Goal: Browse casually: Explore the website without a specific task or goal

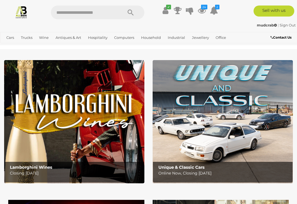
click at [0, 0] on link "Antiques & Vintage" at bounding box center [0, 0] width 0 height 0
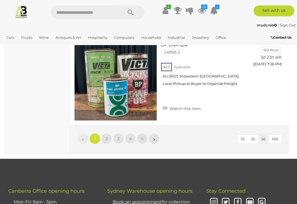
scroll to position [4652, 0]
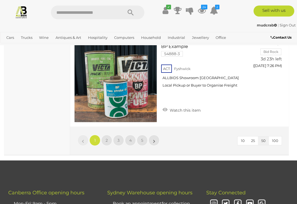
click at [144, 135] on link "5" at bounding box center [142, 140] width 11 height 11
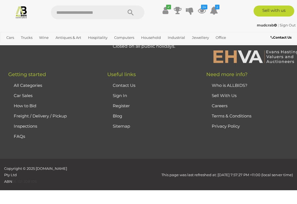
scroll to position [80, 0]
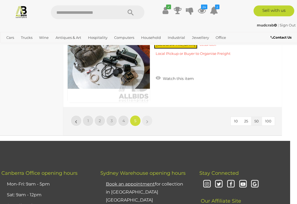
scroll to position [949, 7]
click at [124, 118] on span "4" at bounding box center [123, 120] width 2 height 5
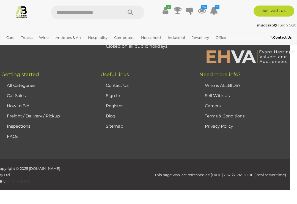
scroll to position [80, 0]
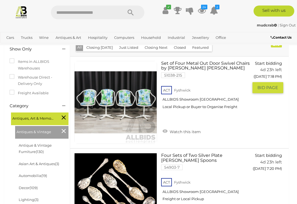
click at [136, 101] on link at bounding box center [115, 102] width 83 height 83
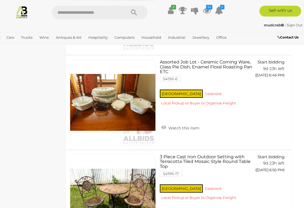
scroll to position [3406, 5]
click at [207, 8] on icon "24" at bounding box center [209, 7] width 6 height 5
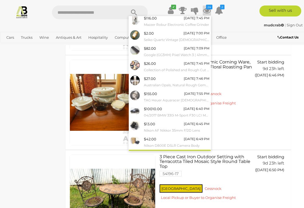
scroll to position [32, 0]
click at [171, 151] on link "View All" at bounding box center [170, 155] width 82 height 10
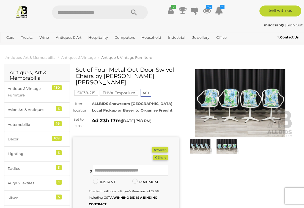
scroll to position [1, 0]
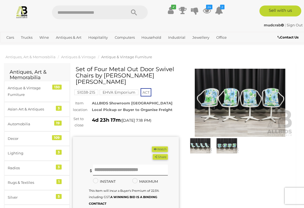
click at [240, 97] on img at bounding box center [240, 103] width 106 height 68
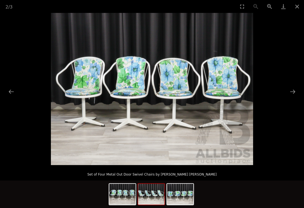
click at [150, 195] on img at bounding box center [151, 194] width 26 height 21
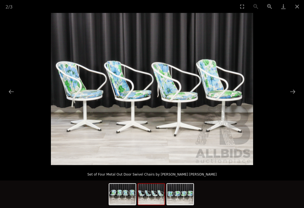
click at [296, 5] on button "Close gallery" at bounding box center [297, 6] width 14 height 13
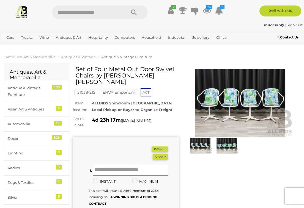
scroll to position [1, 0]
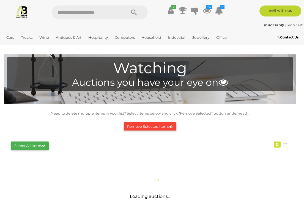
scroll to position [1, 0]
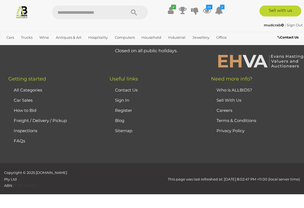
scroll to position [260, 0]
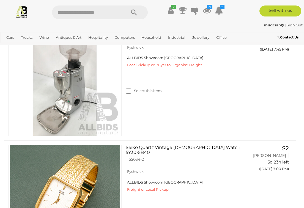
scroll to position [0, 0]
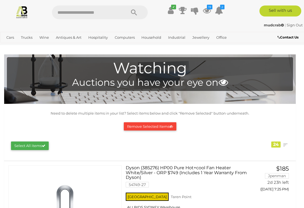
click at [0, 0] on link "Household Furniture" at bounding box center [0, 0] width 0 height 0
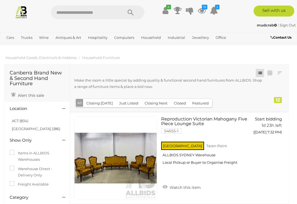
click at [205, 8] on icon "19" at bounding box center [205, 7] width 6 height 5
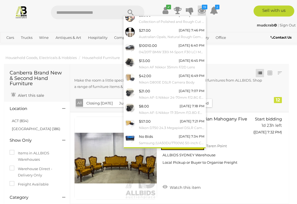
scroll to position [35, 0]
click at [170, 148] on link "View All" at bounding box center [165, 152] width 82 height 10
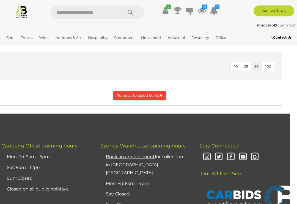
scroll to position [2055, 7]
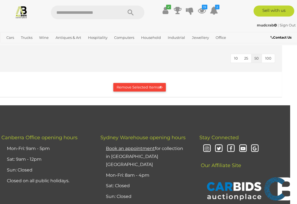
scroll to position [2063, 7]
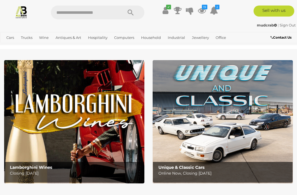
click at [204, 9] on icon at bounding box center [202, 11] width 8 height 10
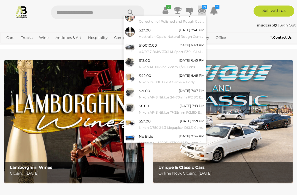
scroll to position [35, 0]
click at [165, 149] on link "View All" at bounding box center [165, 152] width 82 height 10
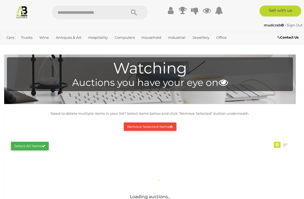
scroll to position [1, 0]
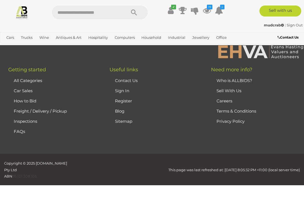
scroll to position [2299, 0]
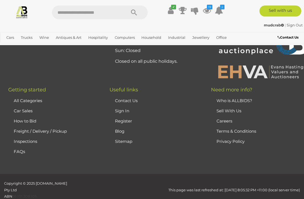
scroll to position [0, 0]
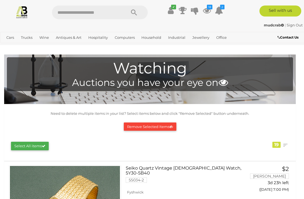
click at [0, 0] on link "Apple" at bounding box center [0, 0] width 0 height 0
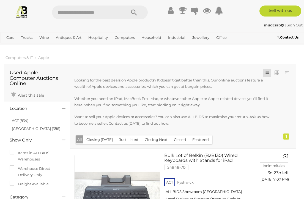
scroll to position [1, 0]
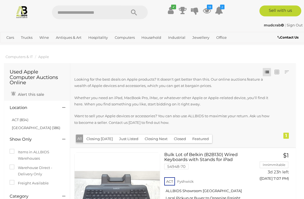
click at [0, 0] on link "Printers" at bounding box center [0, 0] width 0 height 0
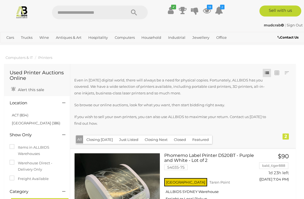
click at [0, 0] on link "Components (Memory, Storage, Cards)" at bounding box center [0, 0] width 0 height 0
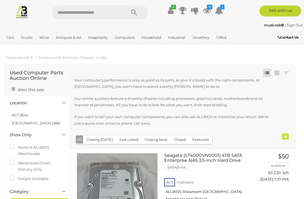
click at [0, 0] on span "Auctions" at bounding box center [0, 0] width 0 height 0
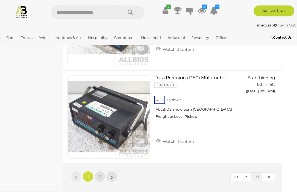
scroll to position [4586, 7]
click at [0, 0] on span "Auctions" at bounding box center [0, 0] width 0 height 0
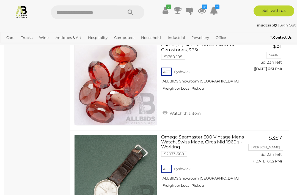
scroll to position [2651, 0]
click at [0, 0] on span "Auctions" at bounding box center [0, 0] width 0 height 0
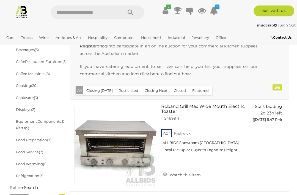
scroll to position [168, 0]
click at [125, 86] on button "Just Listed" at bounding box center [129, 90] width 26 height 9
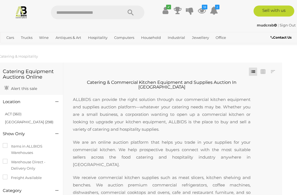
scroll to position [0, 7]
